Goal: Check status

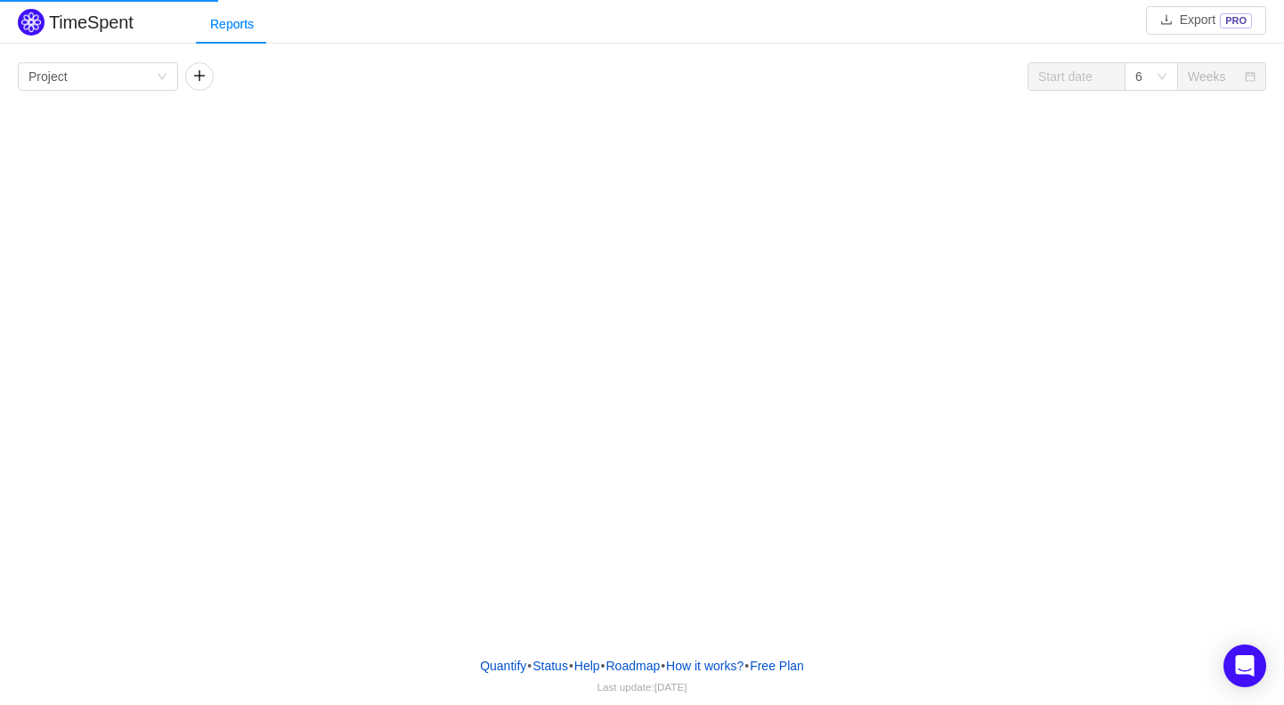
click at [630, 168] on div "TimeSpent Export PRO Reports Group by Project 6 Weeks Project No Data" at bounding box center [642, 321] width 1284 height 642
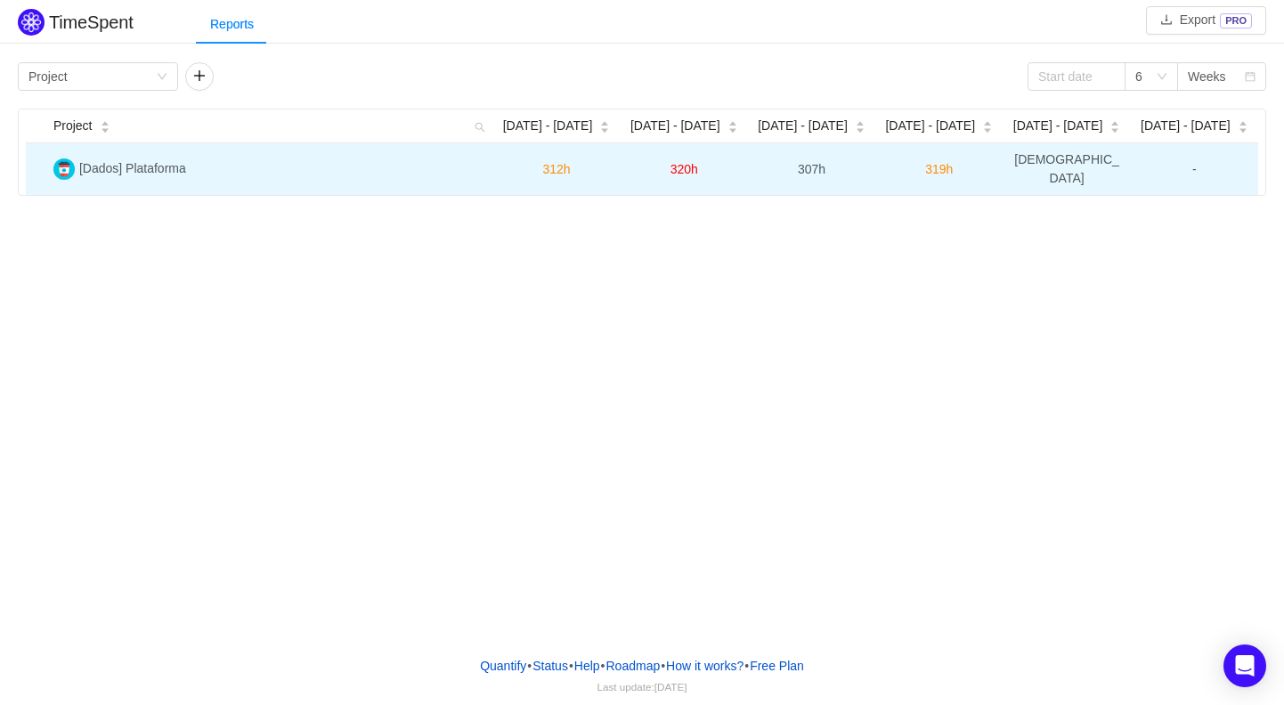
click at [191, 169] on td "[Dados] Plataforma" at bounding box center [269, 169] width 446 height 52
click at [167, 161] on span "[Dados] Plataforma" at bounding box center [132, 168] width 107 height 14
click at [61, 163] on img at bounding box center [63, 168] width 21 height 21
click at [680, 162] on span "320h" at bounding box center [684, 169] width 28 height 14
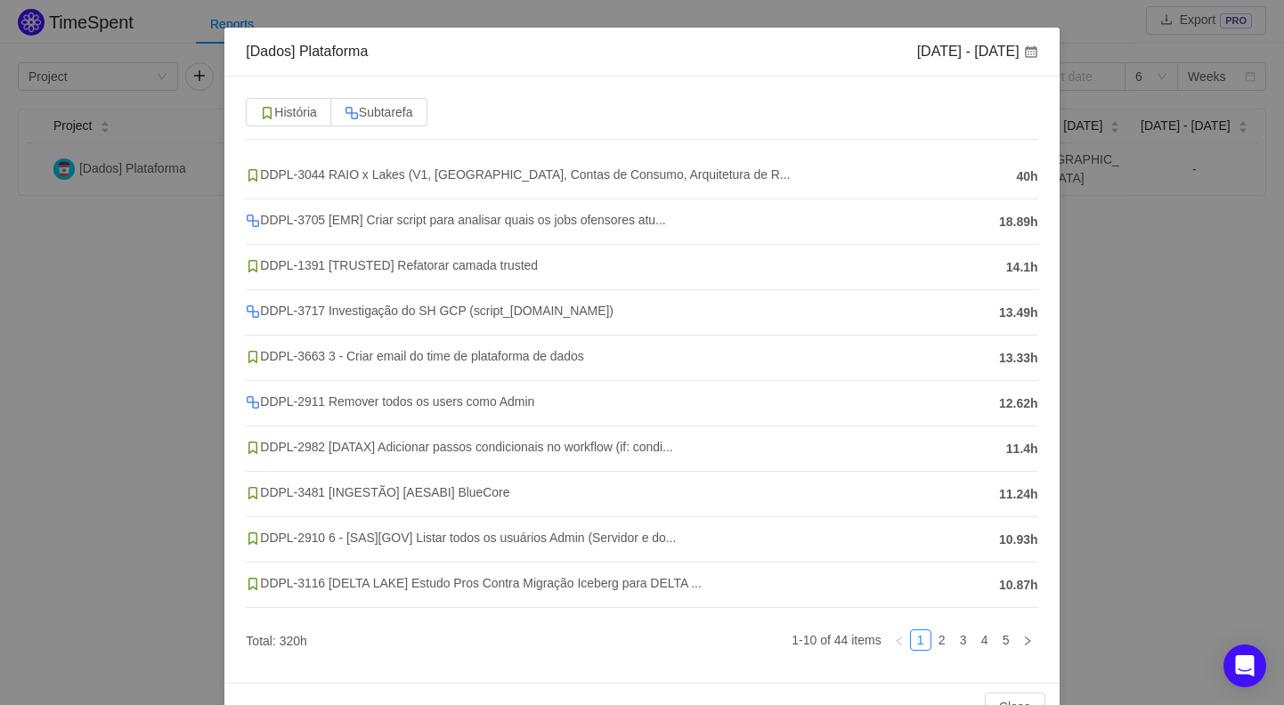
scroll to position [89, 0]
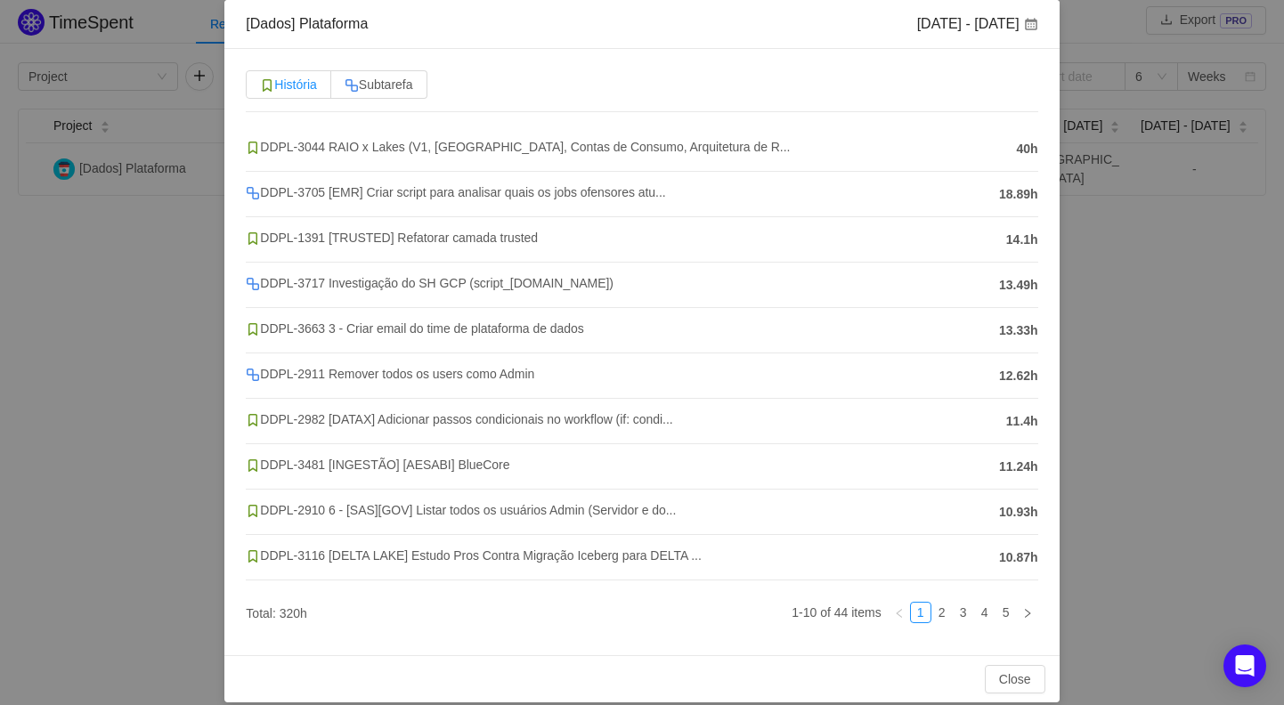
click at [328, 84] on label "História" at bounding box center [288, 84] width 85 height 28
click at [260, 89] on input "História" at bounding box center [260, 89] width 0 height 0
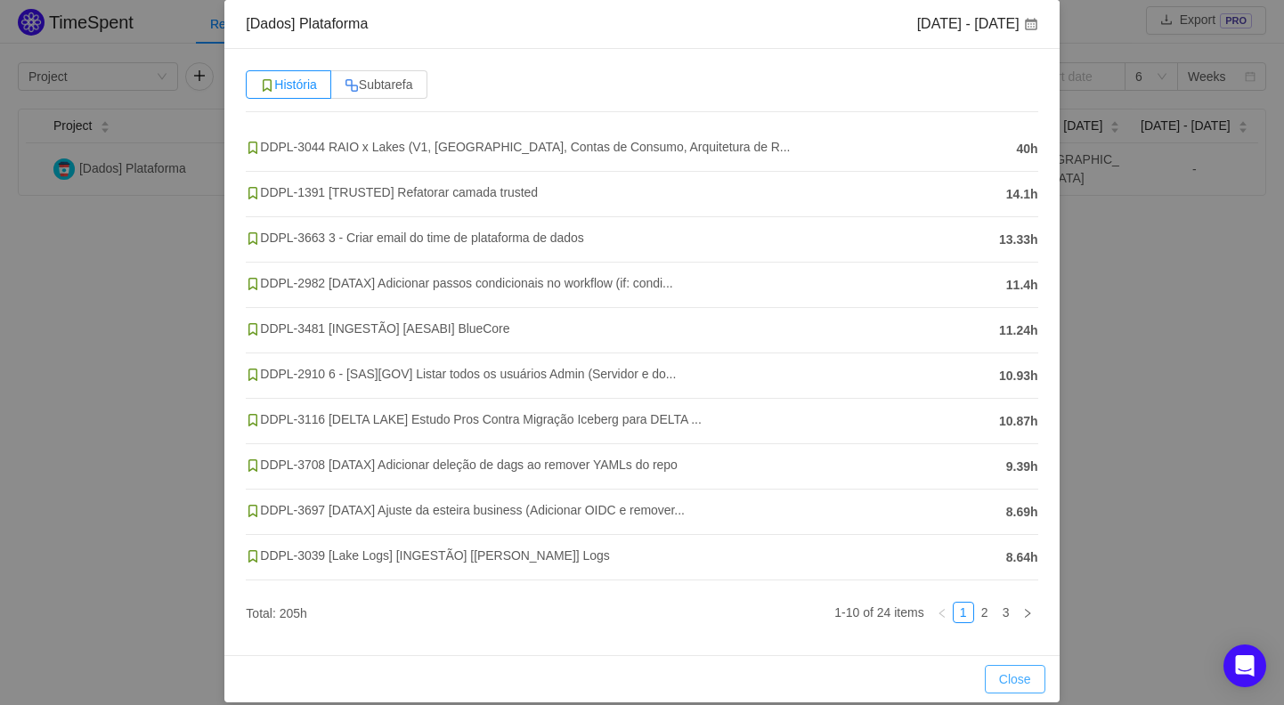
click at [1019, 691] on button "Close" at bounding box center [1015, 679] width 61 height 28
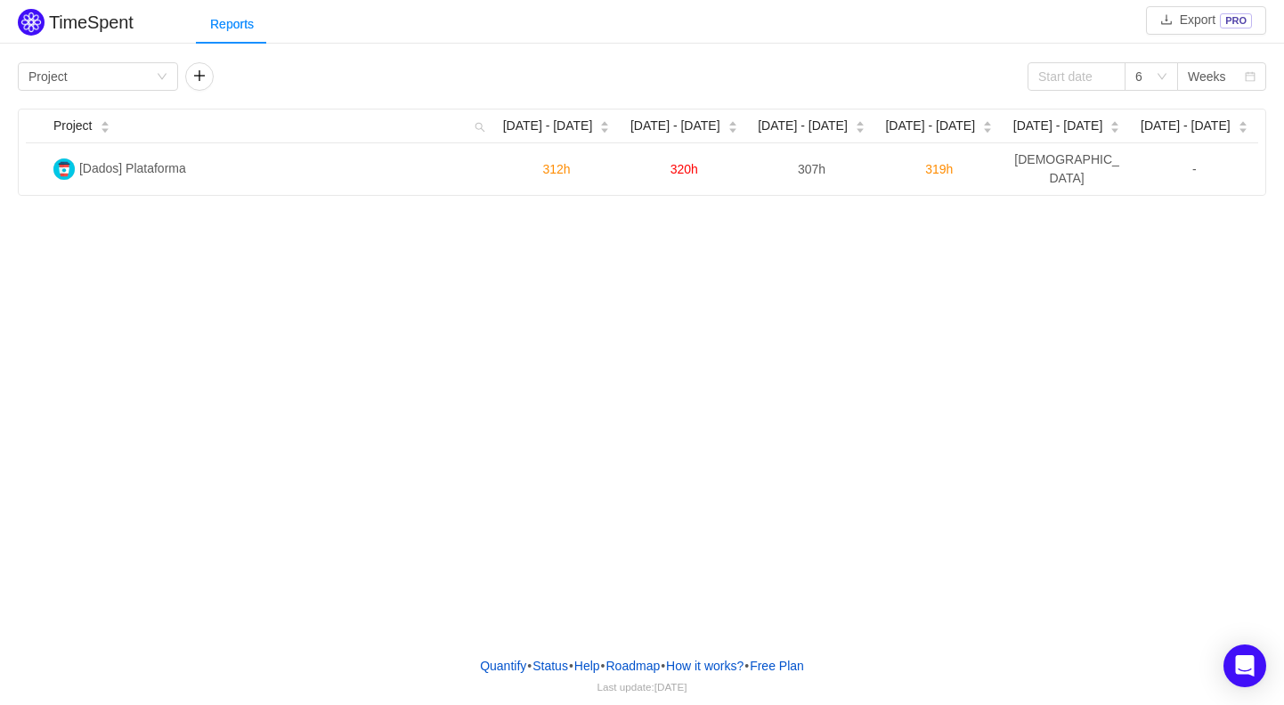
scroll to position [19, 0]
